Goal: Find specific page/section: Find specific page/section

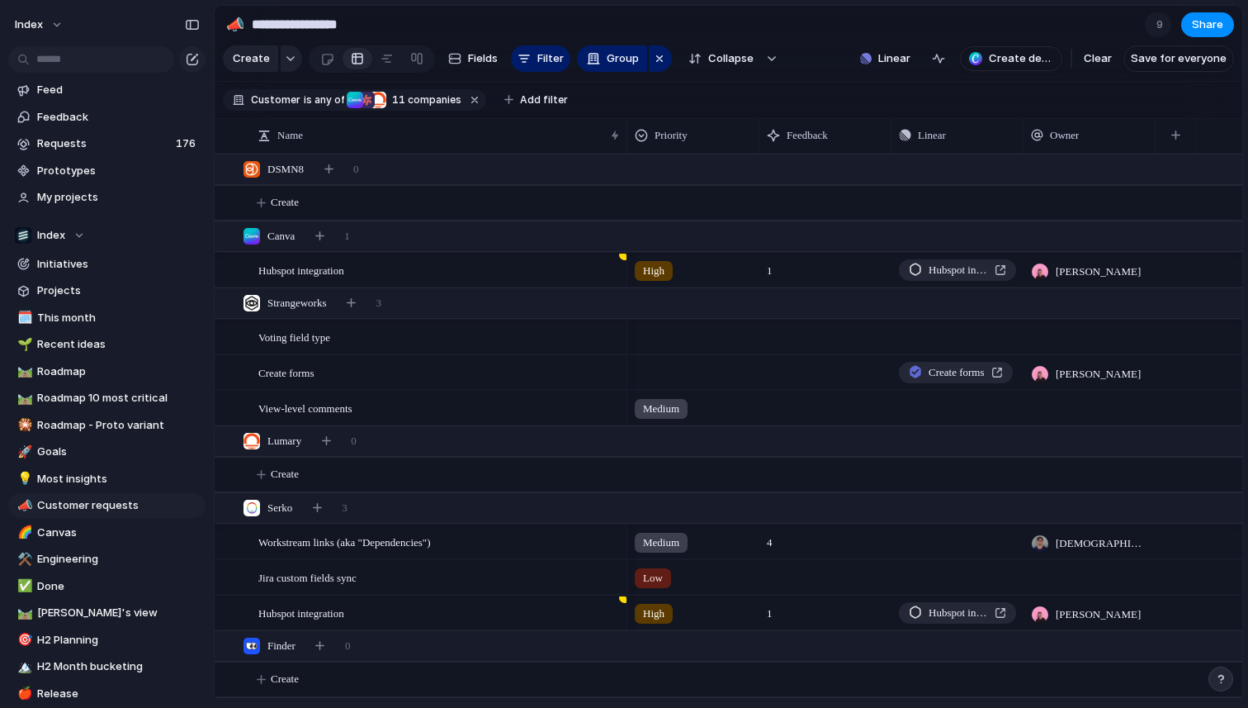
click at [624, 354] on div at bounding box center [624, 354] width 0 height 0
